Goal: Transaction & Acquisition: Purchase product/service

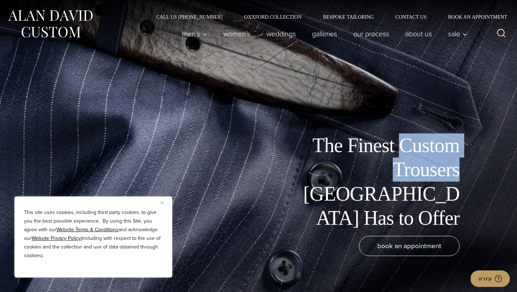
drag, startPoint x: 402, startPoint y: 171, endPoint x: 376, endPoint y: 194, distance: 34.4
click at [376, 194] on h1 "The Finest Custom Trousers [GEOGRAPHIC_DATA] Has to Offer" at bounding box center [379, 181] width 162 height 97
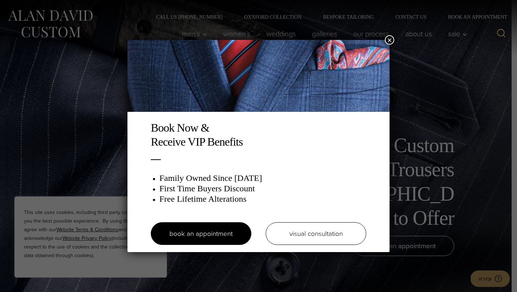
click at [391, 40] on button "×" at bounding box center [389, 39] width 9 height 9
